Goal: Communication & Community: Answer question/provide support

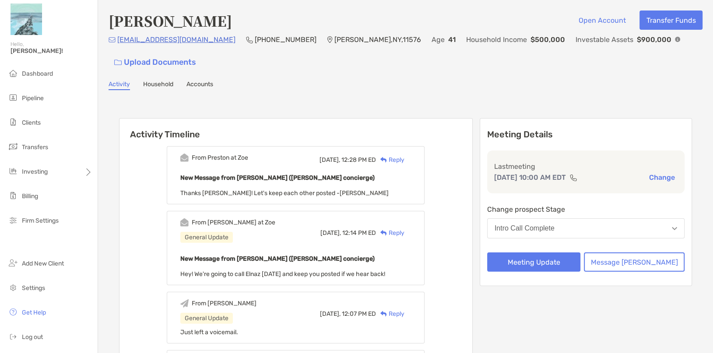
click at [404, 160] on div "Reply" at bounding box center [390, 159] width 28 height 9
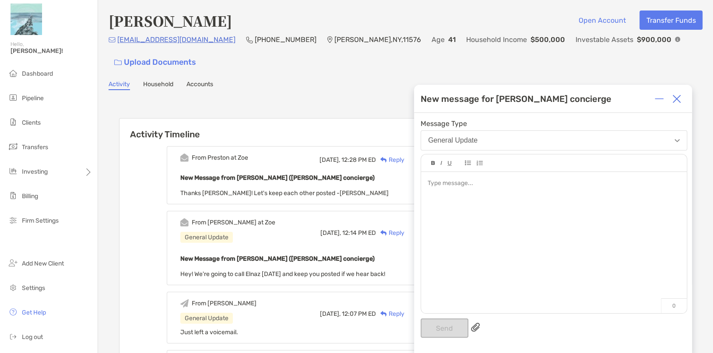
click at [675, 99] on img at bounding box center [676, 99] width 9 height 9
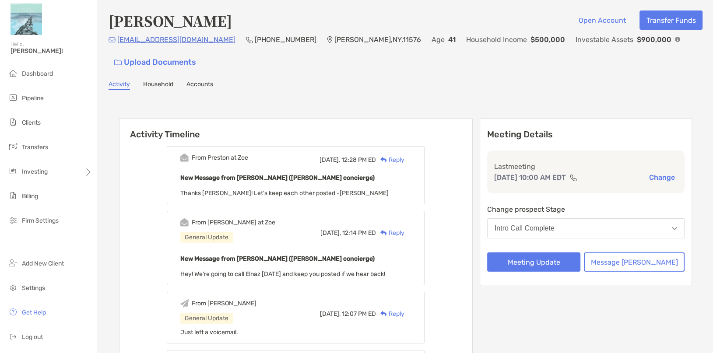
click at [404, 232] on div "Reply" at bounding box center [390, 232] width 28 height 9
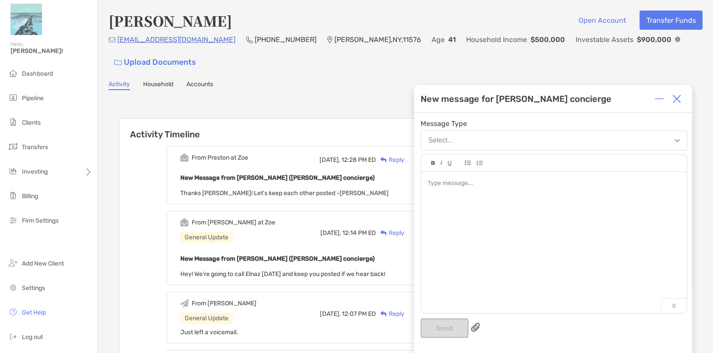
click at [453, 260] on div at bounding box center [554, 238] width 266 height 133
drag, startPoint x: 444, startPoint y: 326, endPoint x: 446, endPoint y: 317, distance: 9.8
click at [444, 326] on button "Send" at bounding box center [444, 328] width 48 height 19
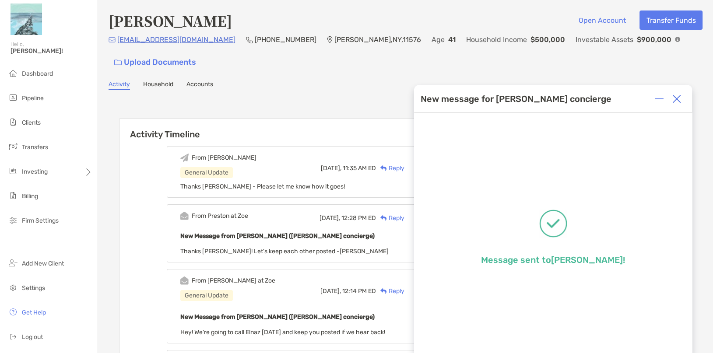
click at [672, 97] on img at bounding box center [676, 99] width 9 height 9
